Goal: Task Accomplishment & Management: Complete application form

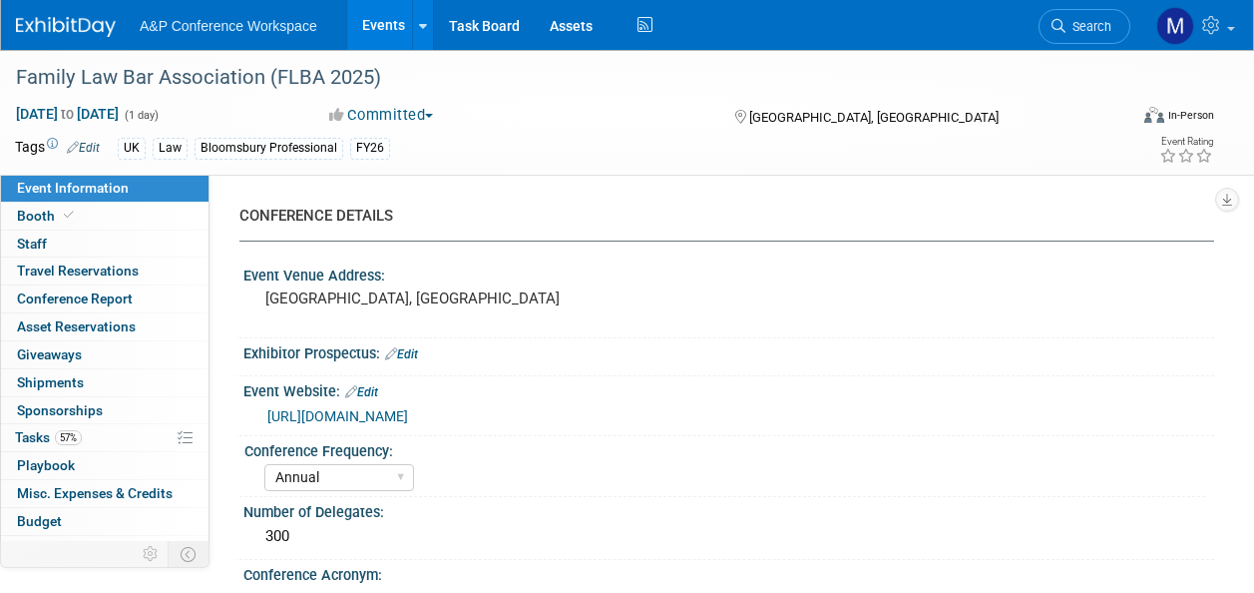
select select "Annual"
select select "Level 2"
select select "In-Person Booth"
select select "Law"
select select "Bloomsbury Professional"
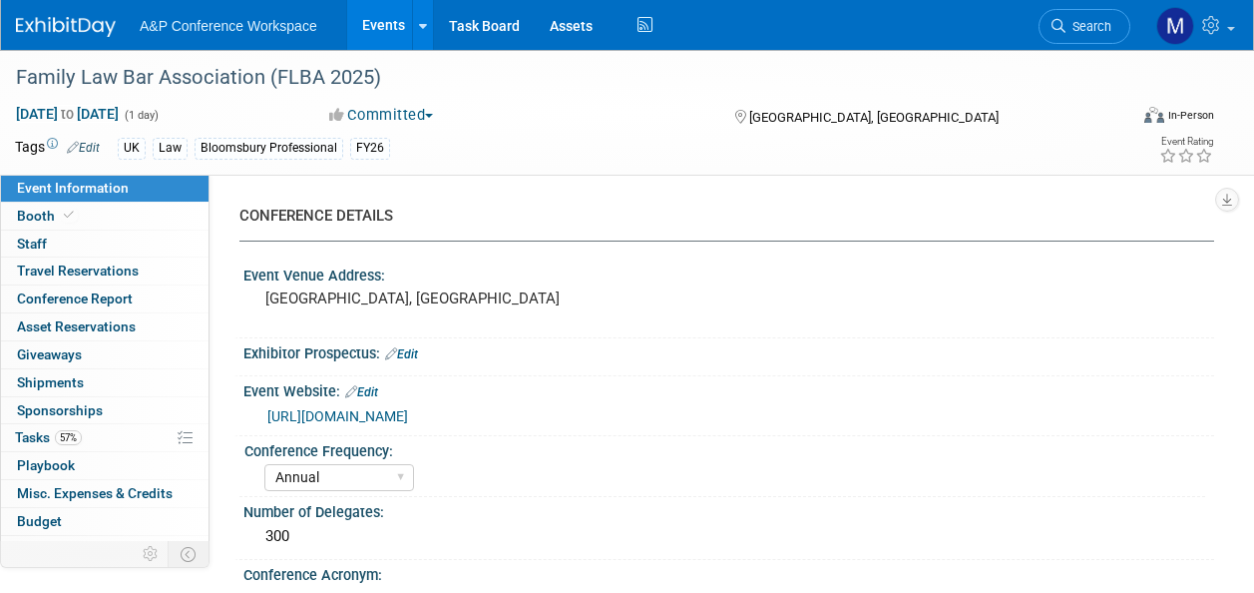
select select "[PERSON_NAME]"
select select "Networking/Commissioning"
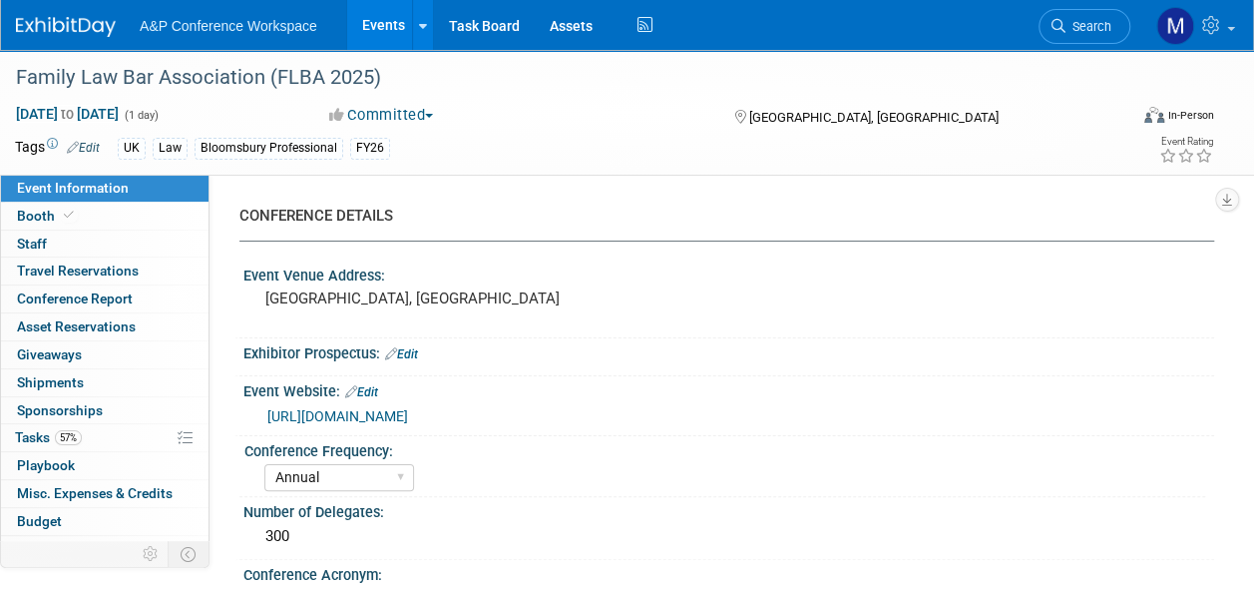
click at [768, 356] on div "Exhibitor Prospectus: Edit" at bounding box center [728, 351] width 971 height 26
